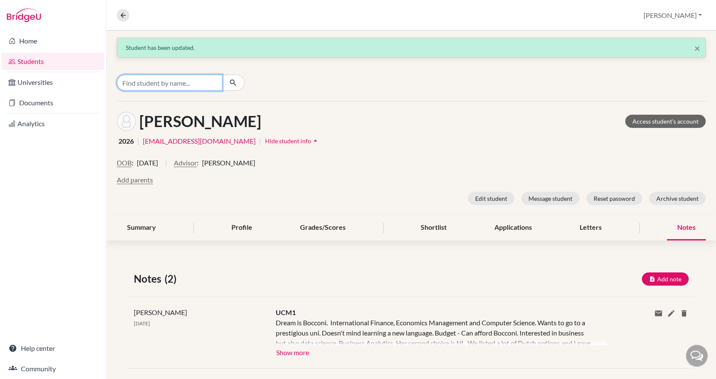
click at [174, 86] on input "Find student by name..." at bounding box center [170, 83] width 106 height 16
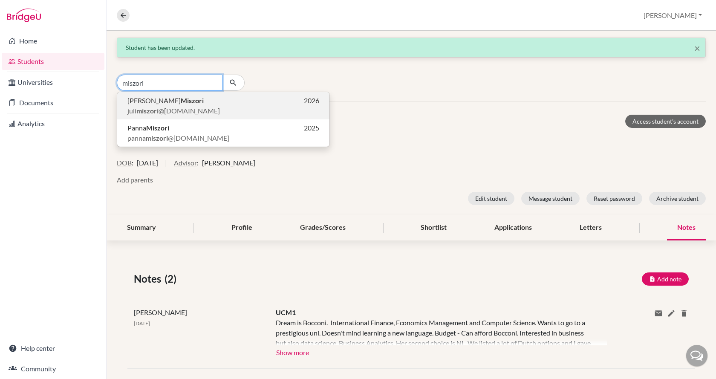
type input "miszori"
click at [176, 106] on span "[PERSON_NAME] @[DOMAIN_NAME]" at bounding box center [173, 111] width 93 height 10
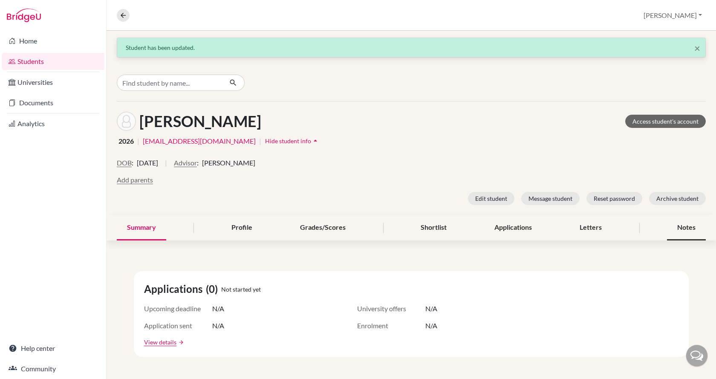
click at [681, 226] on div "Notes" at bounding box center [686, 227] width 39 height 25
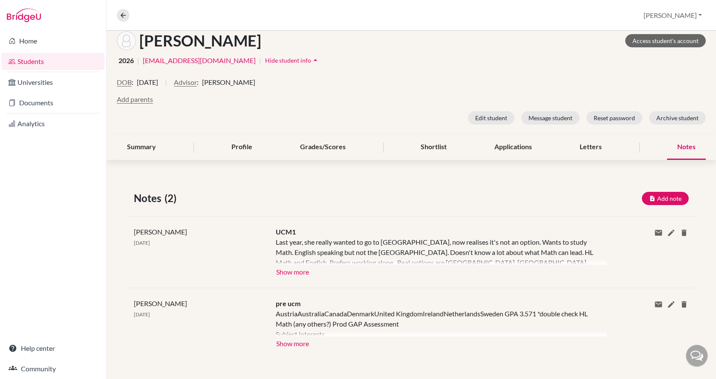
scroll to position [81, 0]
click at [294, 269] on button "Show more" at bounding box center [293, 270] width 34 height 13
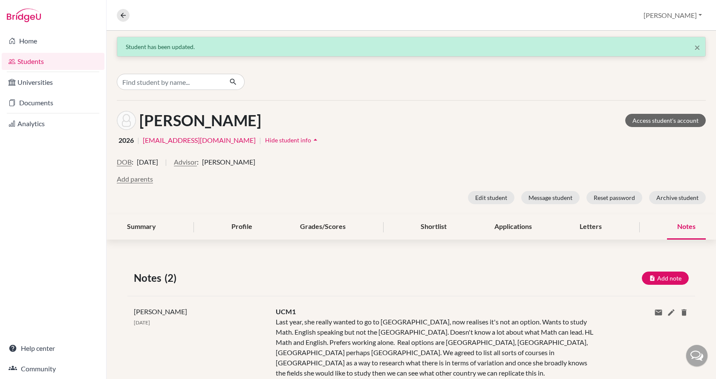
scroll to position [0, 0]
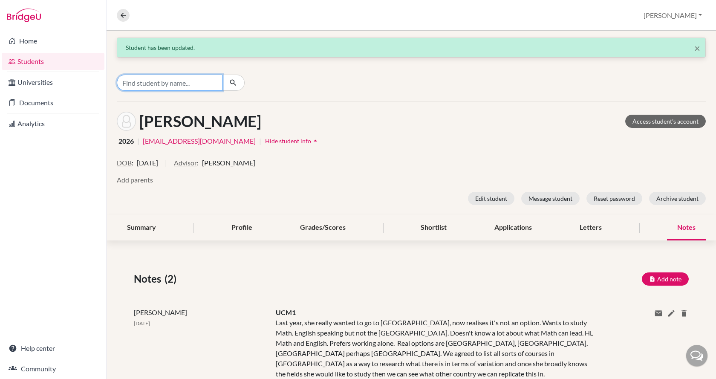
click at [207, 80] on input "Find student by name..." at bounding box center [170, 83] width 106 height 16
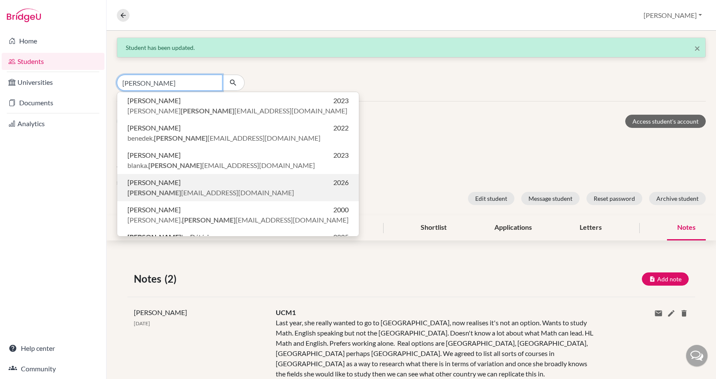
type input "[PERSON_NAME]"
click at [212, 188] on span "[PERSON_NAME] [EMAIL_ADDRESS][DOMAIN_NAME]" at bounding box center [210, 193] width 167 height 10
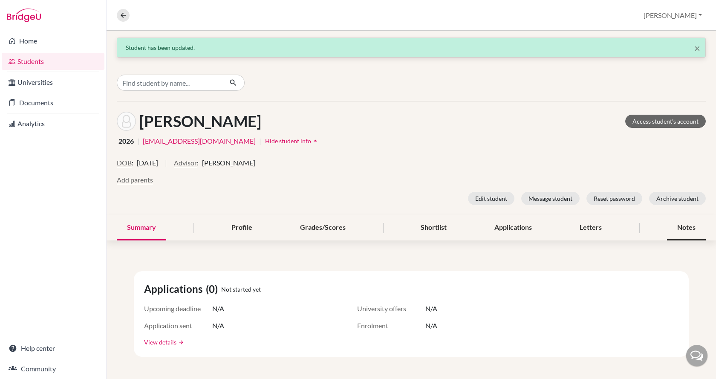
click at [677, 228] on div "Notes" at bounding box center [686, 227] width 39 height 25
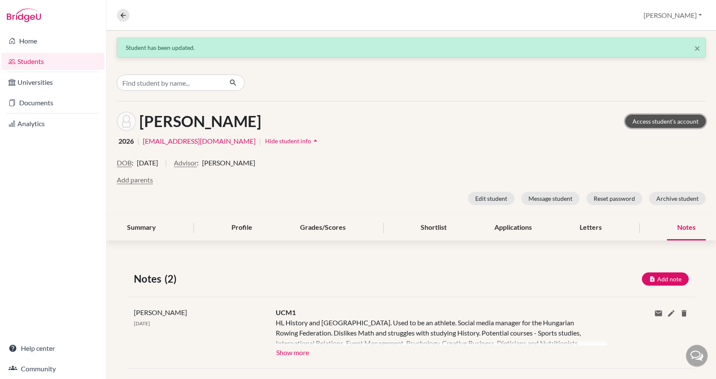
click at [657, 123] on link "Access student's account" at bounding box center [665, 121] width 81 height 13
